Goal: Complete application form

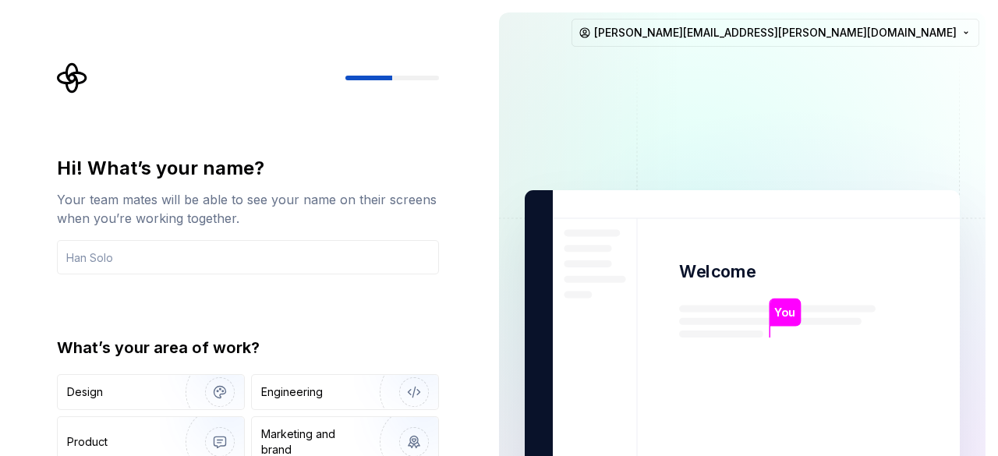
click at [440, 309] on div "Hi! What’s your name? Your team mates will be able to see your name on their sc…" at bounding box center [253, 312] width 410 height 500
click at [285, 392] on div "Engineering" at bounding box center [292, 392] width 62 height 16
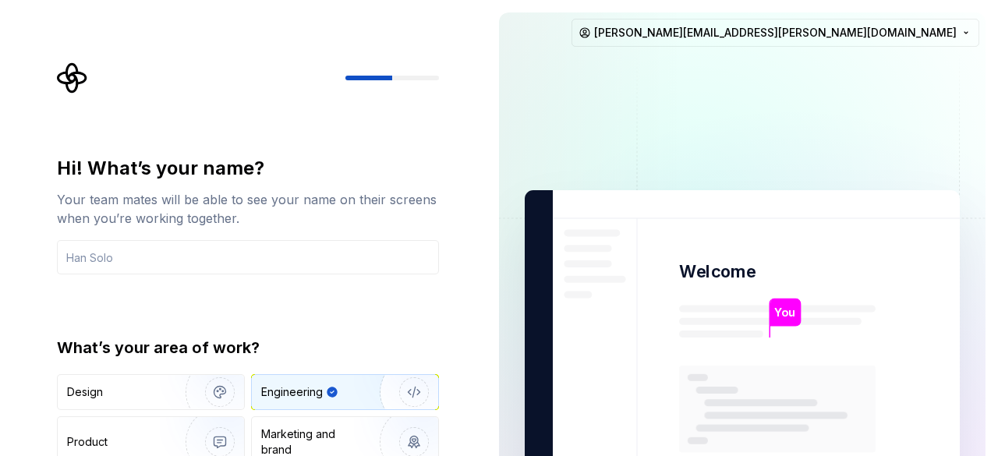
click at [324, 389] on div "Engineering" at bounding box center [299, 392] width 77 height 16
click at [332, 391] on icon "button" at bounding box center [332, 392] width 12 height 12
